Goal: Task Accomplishment & Management: Use online tool/utility

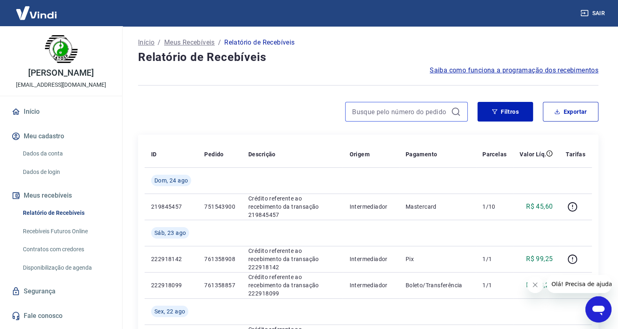
click at [400, 108] on input at bounding box center [400, 111] width 96 height 12
paste input "751085260"
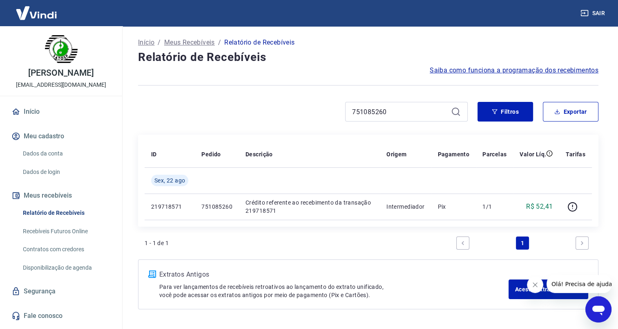
click at [538, 285] on icon "Fechar mensagem da empresa" at bounding box center [535, 284] width 7 height 7
drag, startPoint x: 392, startPoint y: 111, endPoint x: 329, endPoint y: 110, distance: 63.4
click at [329, 110] on div "751085260" at bounding box center [303, 112] width 330 height 20
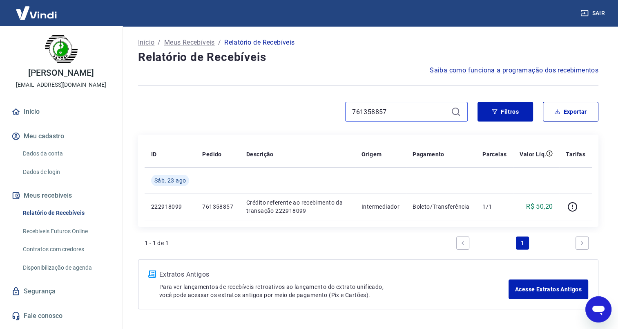
drag, startPoint x: 401, startPoint y: 109, endPoint x: 329, endPoint y: 108, distance: 72.8
click at [329, 108] on div "761358857" at bounding box center [303, 112] width 330 height 20
paste input "60"
drag, startPoint x: 394, startPoint y: 111, endPoint x: 329, endPoint y: 111, distance: 64.6
click at [329, 111] on div "761358860" at bounding box center [303, 112] width 330 height 20
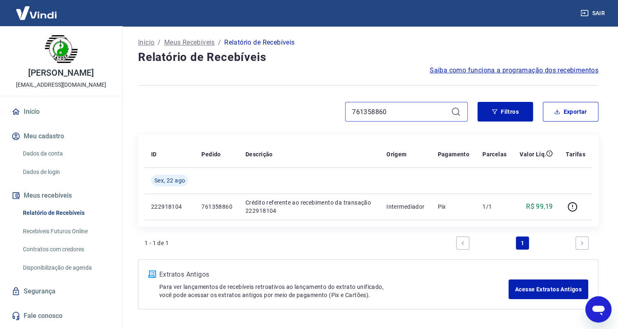
paste input "74"
drag, startPoint x: 391, startPoint y: 112, endPoint x: 322, endPoint y: 101, distance: 69.8
click at [322, 102] on div "761358874" at bounding box center [303, 112] width 330 height 20
paste input "7"
drag, startPoint x: 364, startPoint y: 110, endPoint x: 320, endPoint y: 109, distance: 43.7
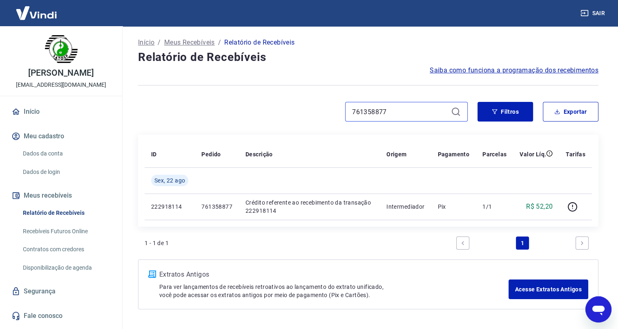
click at [320, 109] on div "761358877" at bounding box center [303, 112] width 330 height 20
paste input "908"
drag, startPoint x: 394, startPoint y: 116, endPoint x: 335, endPoint y: 115, distance: 59.3
click at [336, 115] on div "761358908" at bounding box center [303, 112] width 330 height 20
paste input "37"
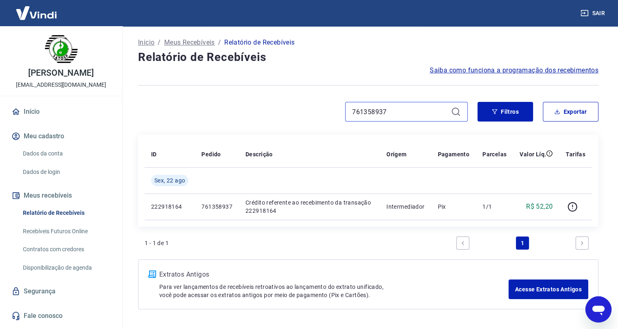
drag, startPoint x: 386, startPoint y: 110, endPoint x: 333, endPoint y: 111, distance: 52.7
click at [335, 110] on div "761358937" at bounding box center [303, 112] width 330 height 20
paste input "41"
drag, startPoint x: 398, startPoint y: 112, endPoint x: 336, endPoint y: 112, distance: 61.3
click at [337, 112] on div "761358941" at bounding box center [303, 112] width 330 height 20
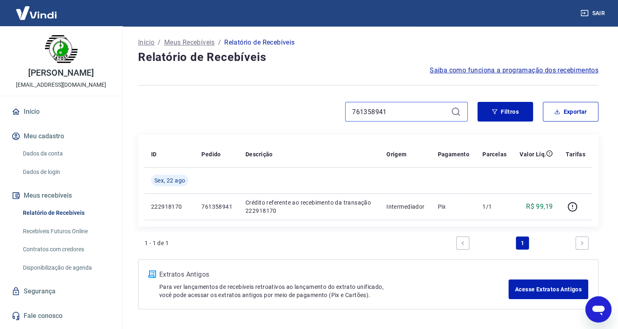
paste input "4981456"
type input "764981456"
click at [497, 111] on icon "button" at bounding box center [495, 112] width 6 height 6
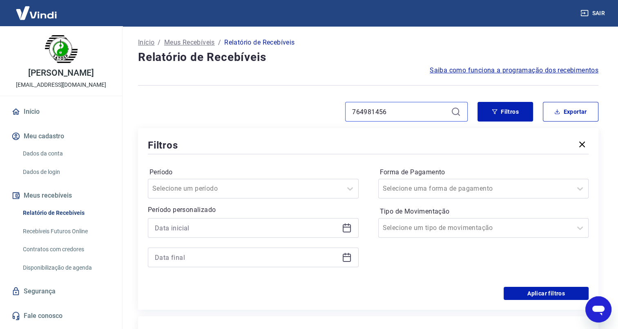
drag, startPoint x: 389, startPoint y: 110, endPoint x: 327, endPoint y: 109, distance: 62.1
click at [327, 108] on div "764981456" at bounding box center [303, 112] width 330 height 20
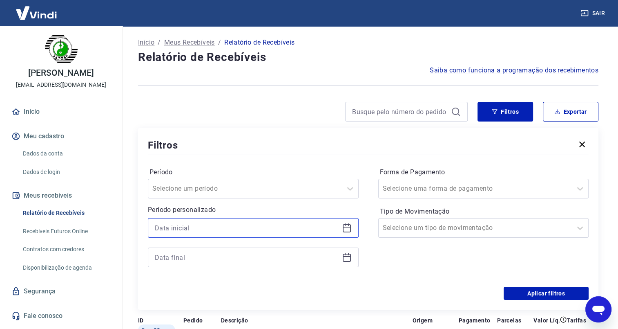
click at [225, 226] on input at bounding box center [247, 228] width 184 height 12
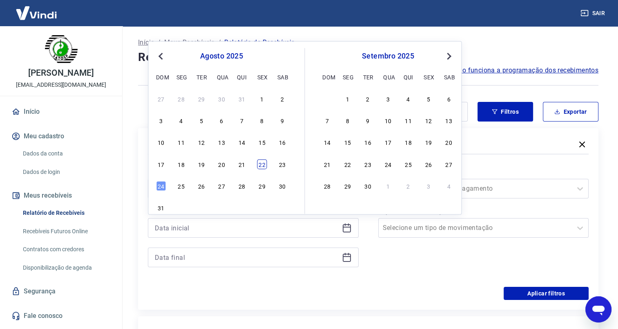
click at [260, 163] on div "22" at bounding box center [262, 164] width 10 height 10
type input "[DATE]"
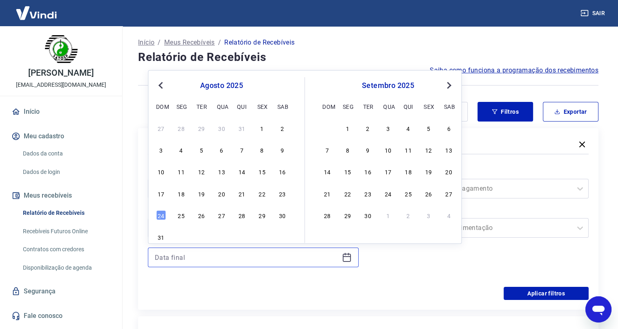
click at [181, 256] on input at bounding box center [247, 257] width 184 height 12
click at [263, 196] on div "22" at bounding box center [262, 193] width 10 height 10
type input "[DATE]"
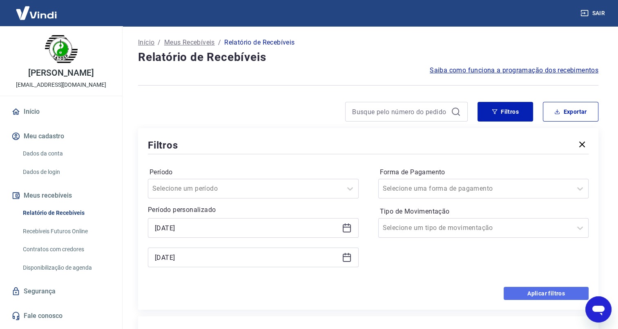
click at [530, 291] on button "Aplicar filtros" at bounding box center [546, 293] width 85 height 13
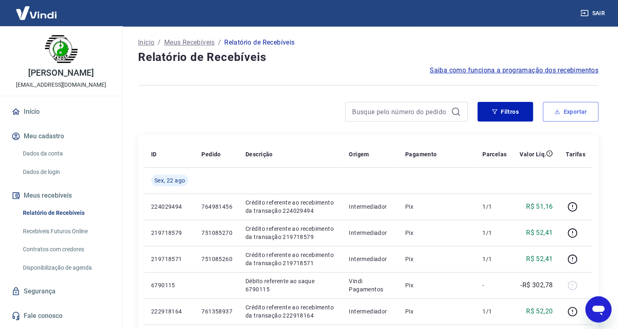
click at [556, 115] on button "Exportar" at bounding box center [571, 112] width 56 height 20
type input "[DATE]"
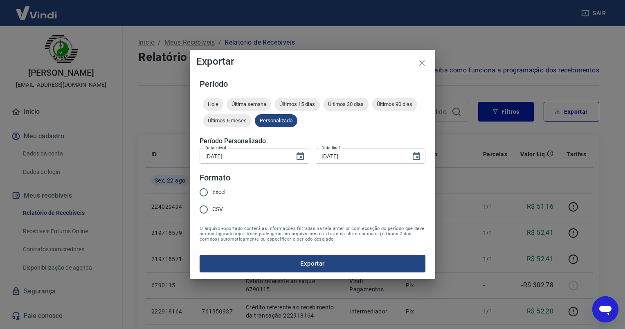
click at [205, 193] on input "Excel" at bounding box center [203, 192] width 17 height 17
radio input "true"
click at [317, 267] on button "Exportar" at bounding box center [312, 263] width 226 height 17
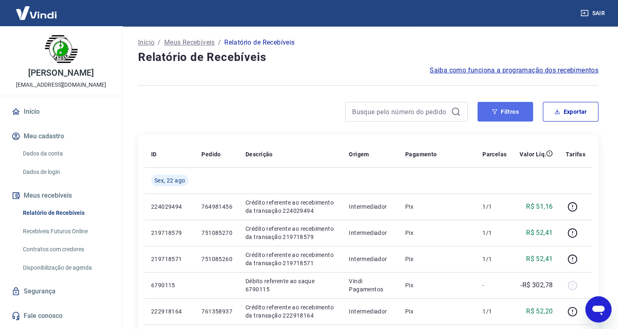
click at [494, 112] on icon "button" at bounding box center [495, 112] width 6 height 6
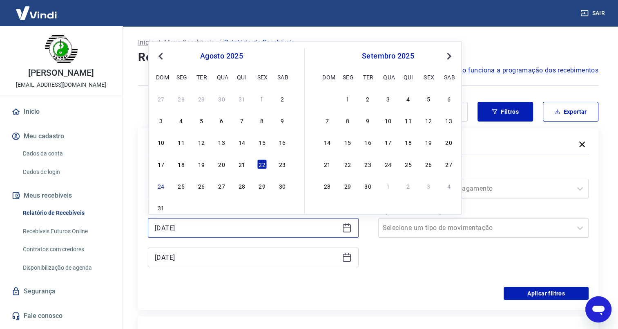
click at [166, 229] on input "[DATE]" at bounding box center [247, 228] width 184 height 12
click at [284, 164] on div "23" at bounding box center [283, 164] width 10 height 10
type input "[DATE]"
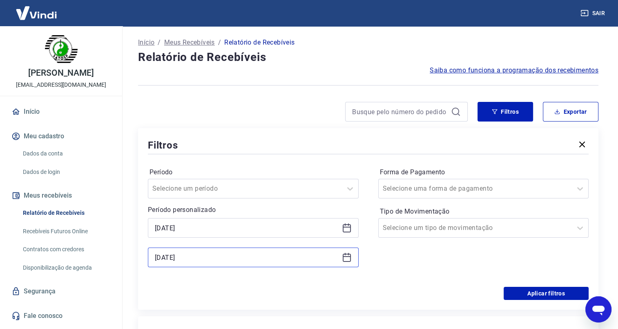
click at [175, 257] on input "[DATE]" at bounding box center [247, 257] width 184 height 12
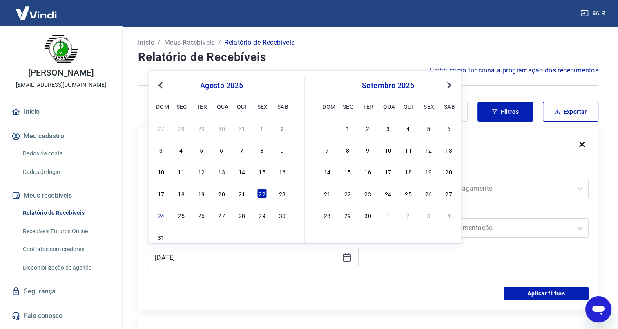
drag, startPoint x: 279, startPoint y: 194, endPoint x: 355, endPoint y: 231, distance: 84.3
click at [280, 194] on div "23" at bounding box center [283, 193] width 10 height 10
type input "[DATE]"
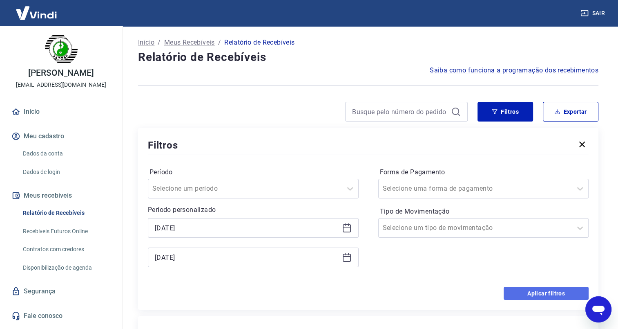
click at [529, 291] on button "Aplicar filtros" at bounding box center [546, 293] width 85 height 13
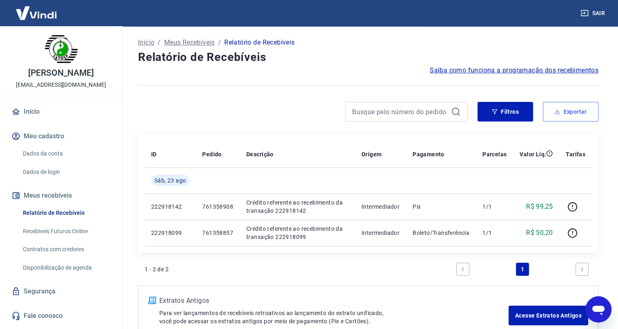
click at [560, 112] on icon "button" at bounding box center [558, 112] width 6 height 6
type input "[DATE]"
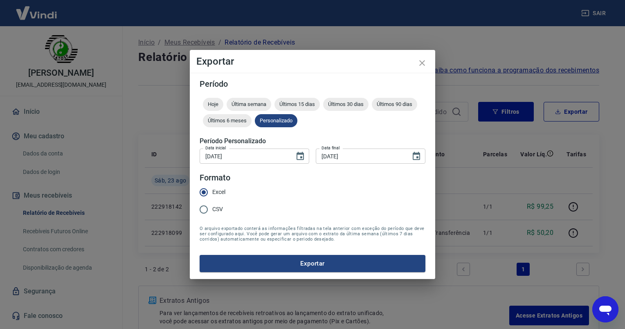
click at [285, 259] on button "Exportar" at bounding box center [312, 263] width 226 height 17
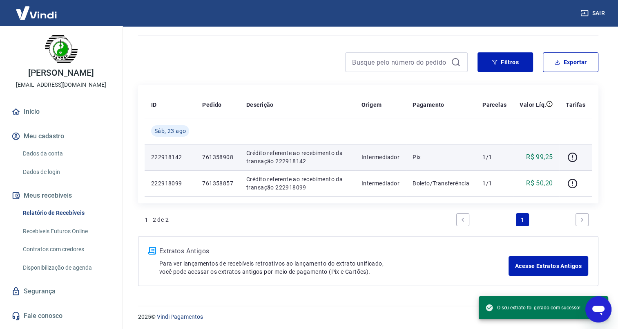
scroll to position [51, 0]
